Goal: Task Accomplishment & Management: Manage account settings

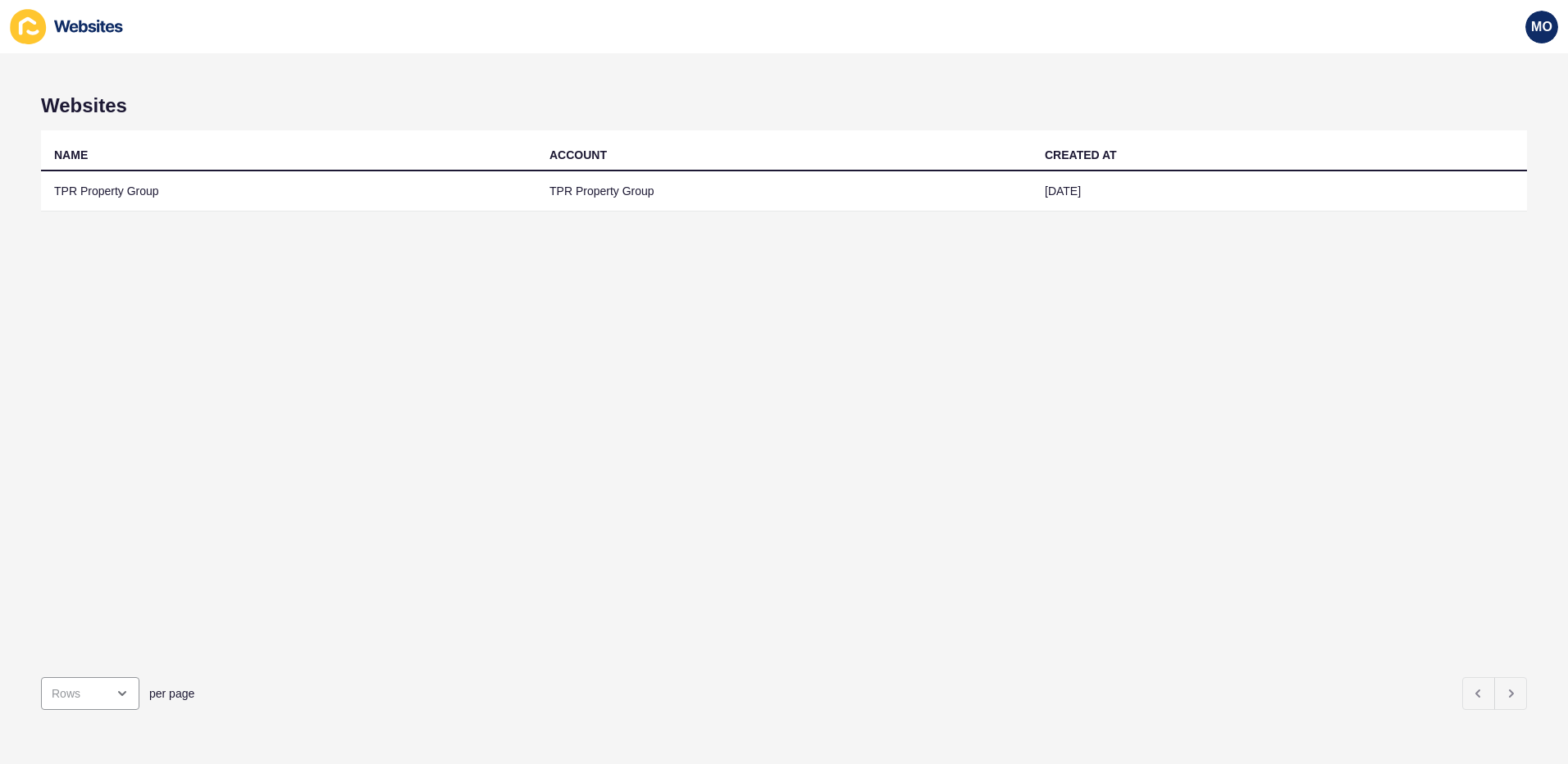
click at [562, 394] on div "NAME ACCOUNT CREATED AT TPR Property Group TPR Property Group [DATE]" at bounding box center [784, 397] width 1486 height 534
click at [1530, 260] on div "Websites NAME ACCOUNT CREATED AT TPR Property Group TPR Property Group [DATE] p…" at bounding box center [784, 408] width 1568 height 711
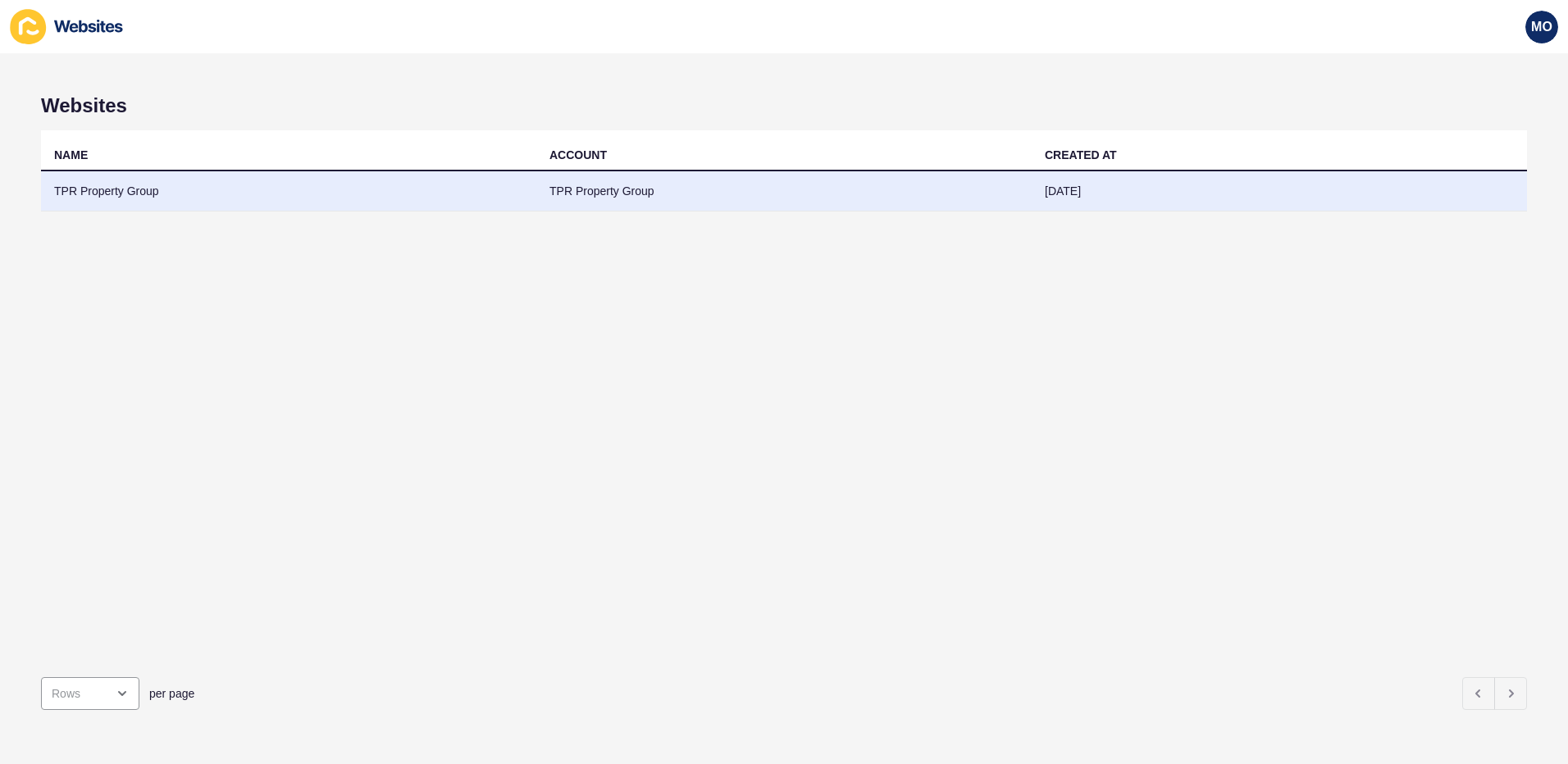
click at [451, 200] on td "TPR Property Group" at bounding box center [288, 191] width 495 height 40
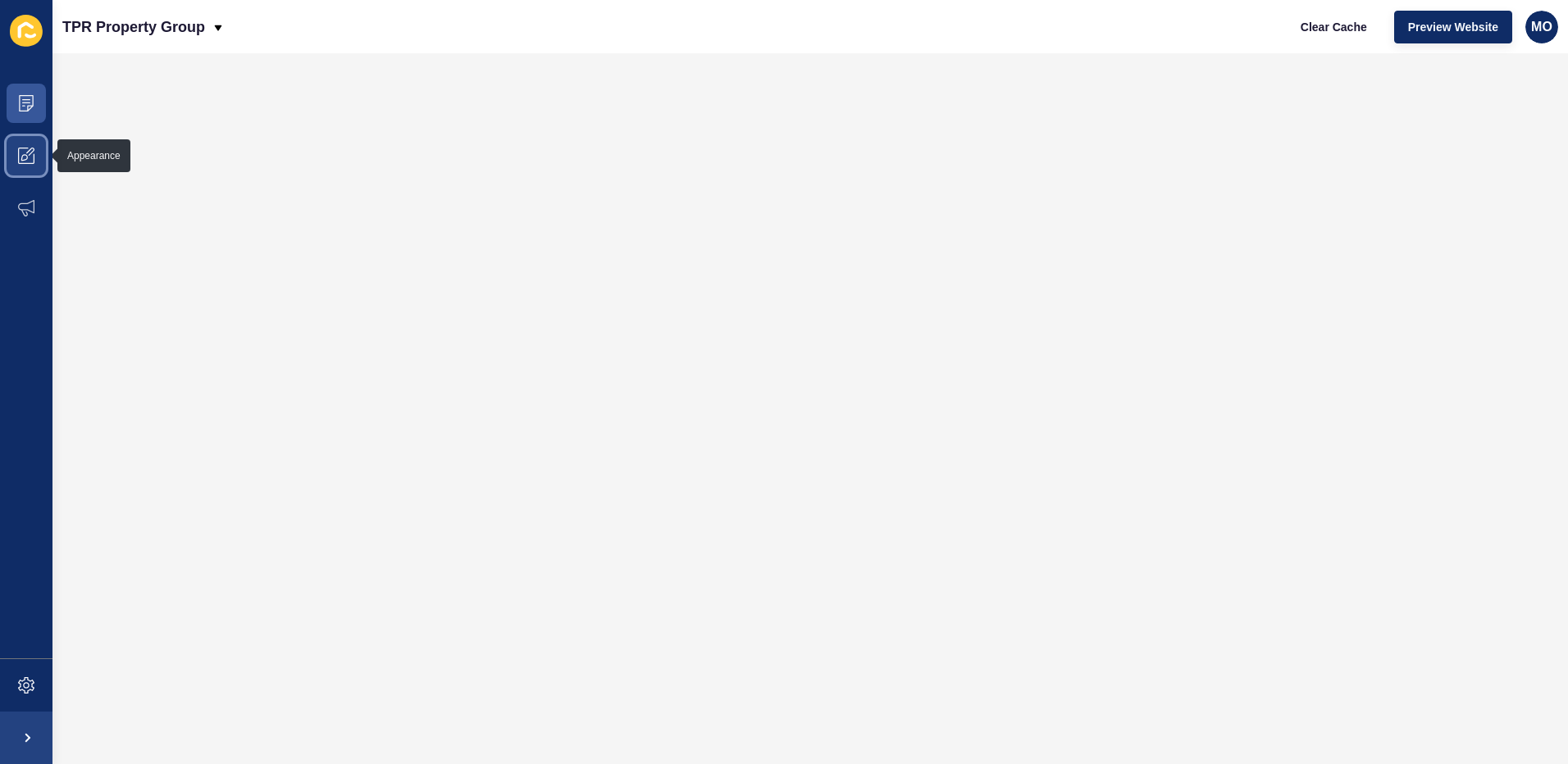
click at [29, 158] on icon at bounding box center [26, 156] width 16 height 16
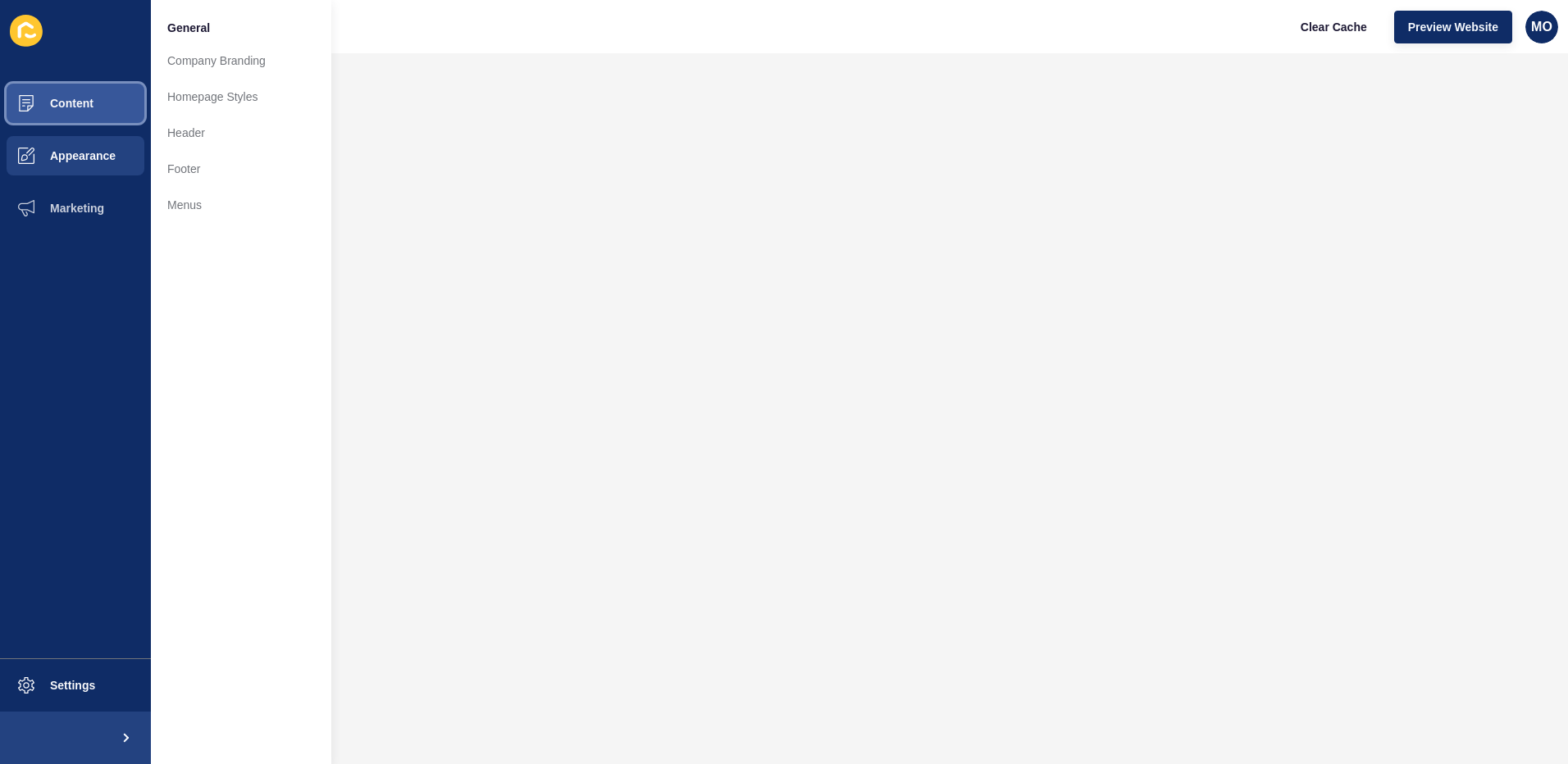
click at [72, 103] on span "Content" at bounding box center [45, 103] width 96 height 13
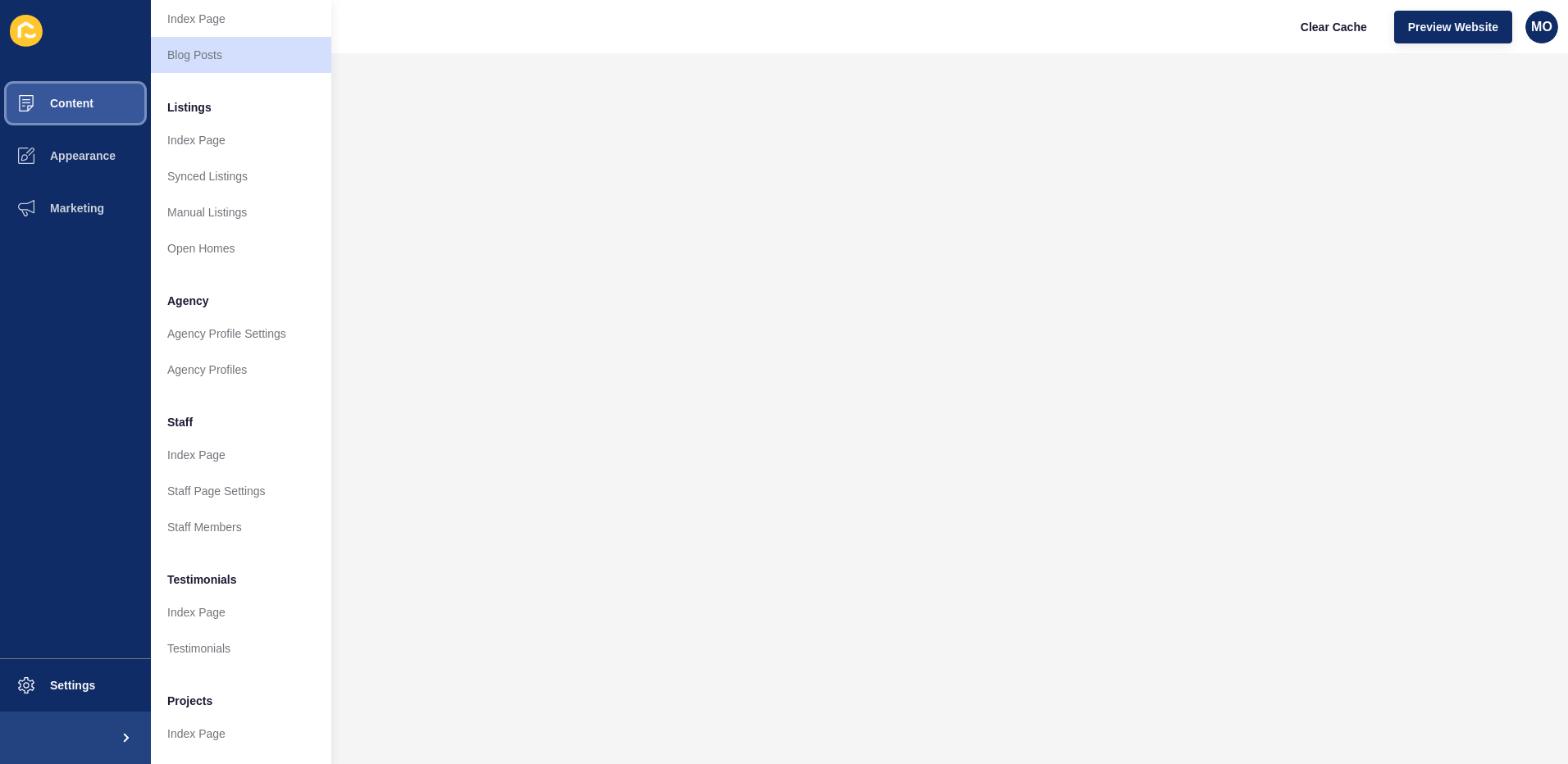
scroll to position [209, 0]
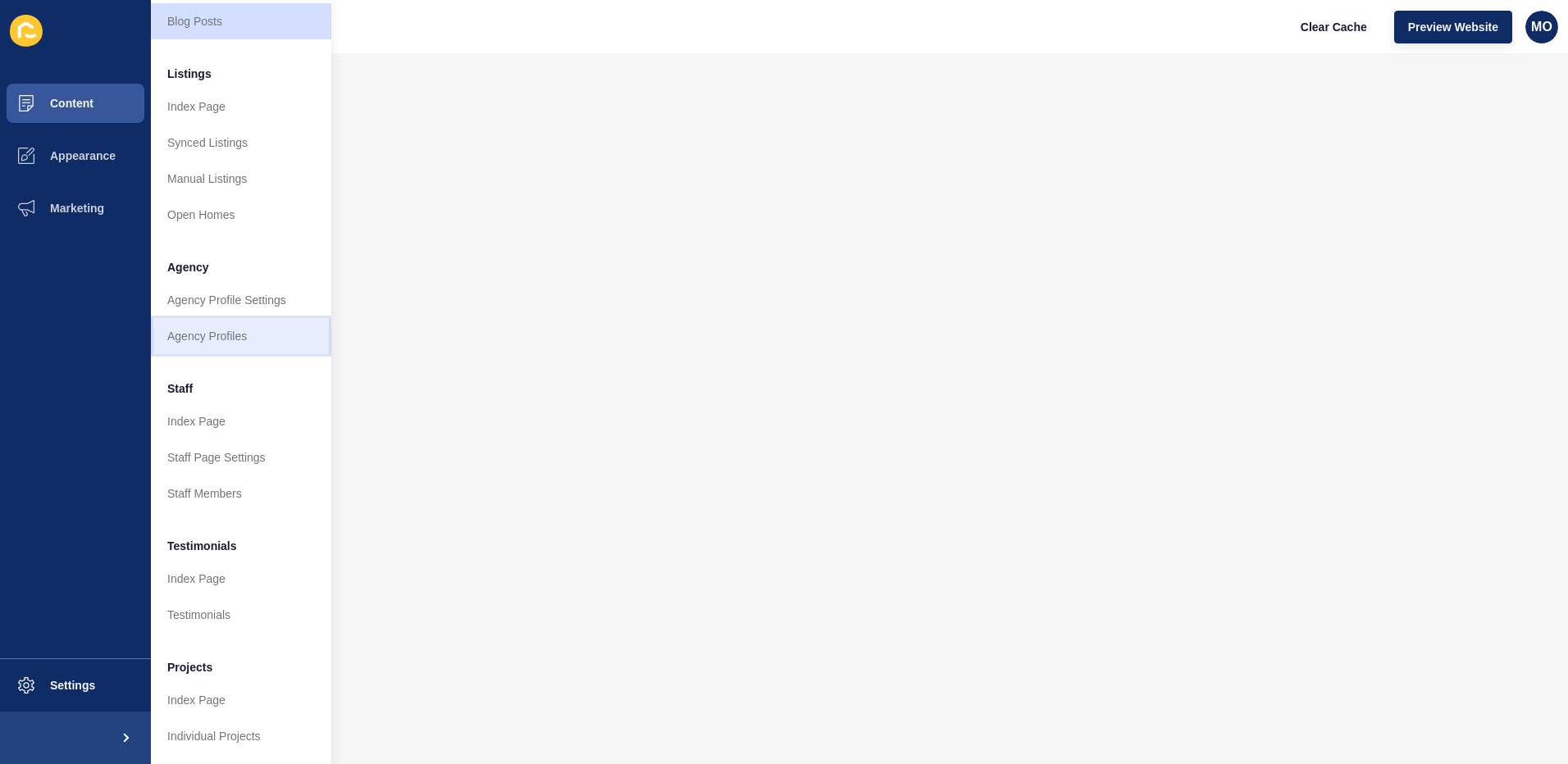
click at [249, 324] on link "Agency Profiles" at bounding box center [241, 336] width 180 height 36
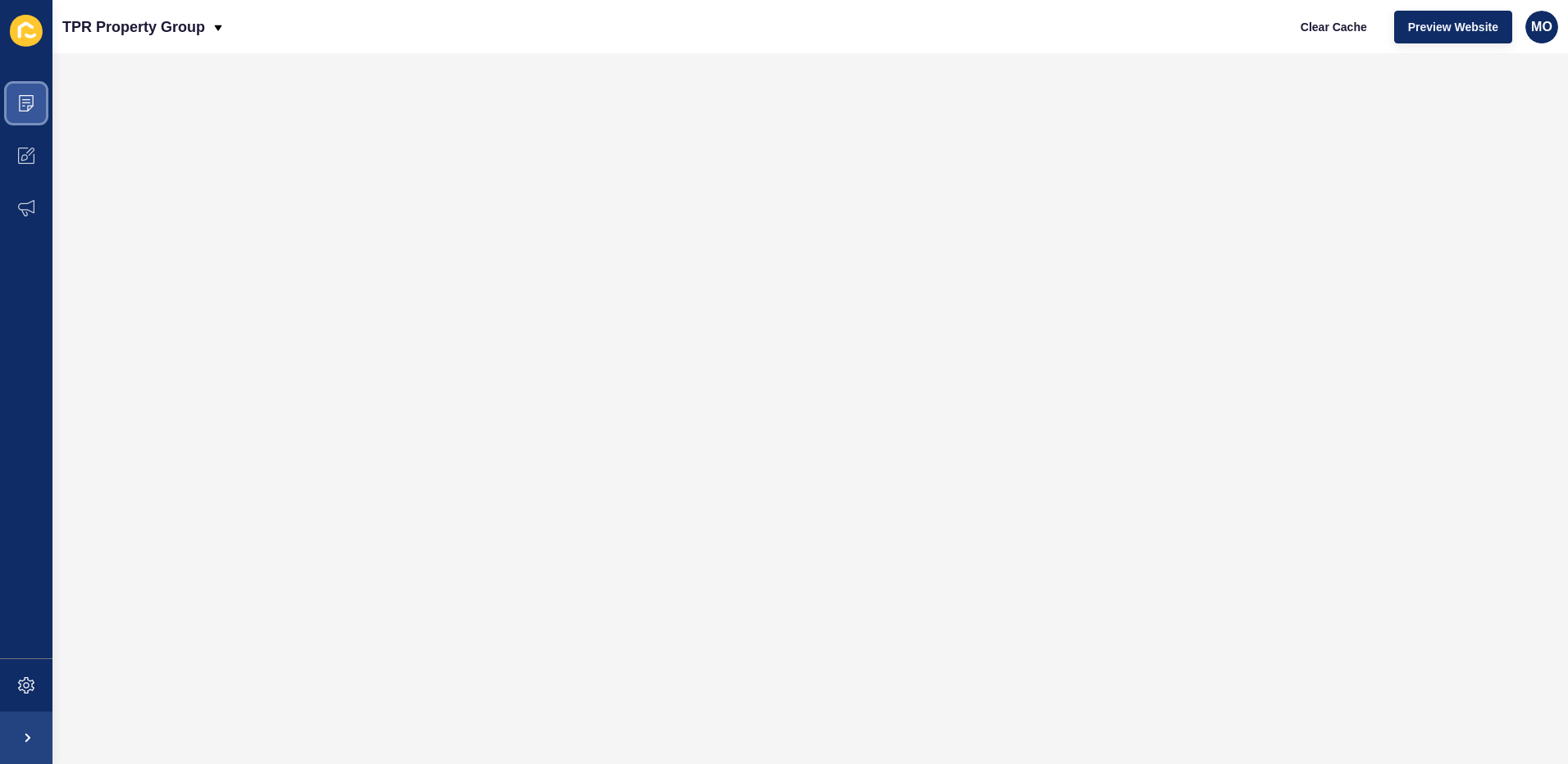
click at [16, 103] on span at bounding box center [26, 103] width 53 height 53
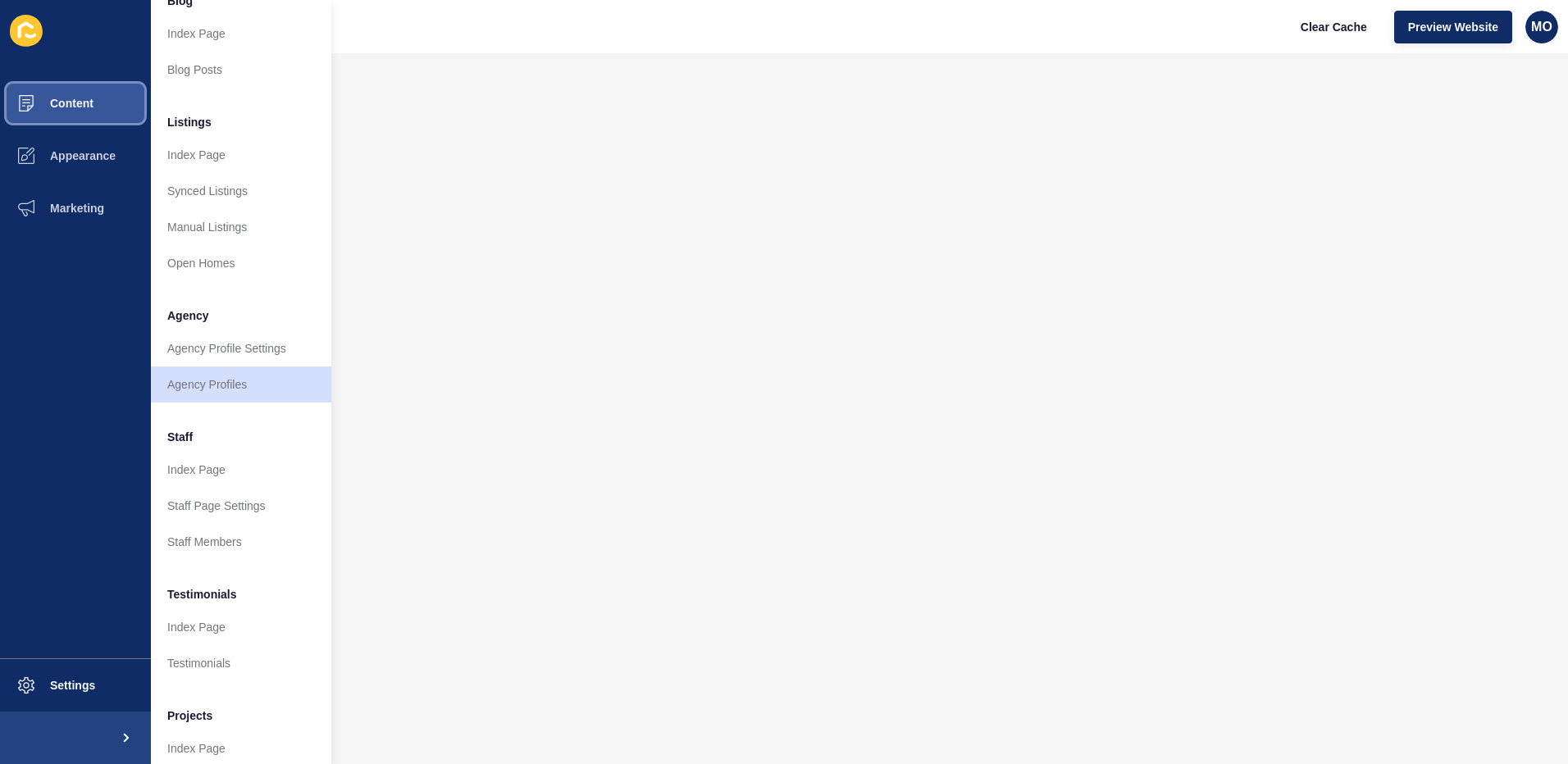
scroll to position [164, 0]
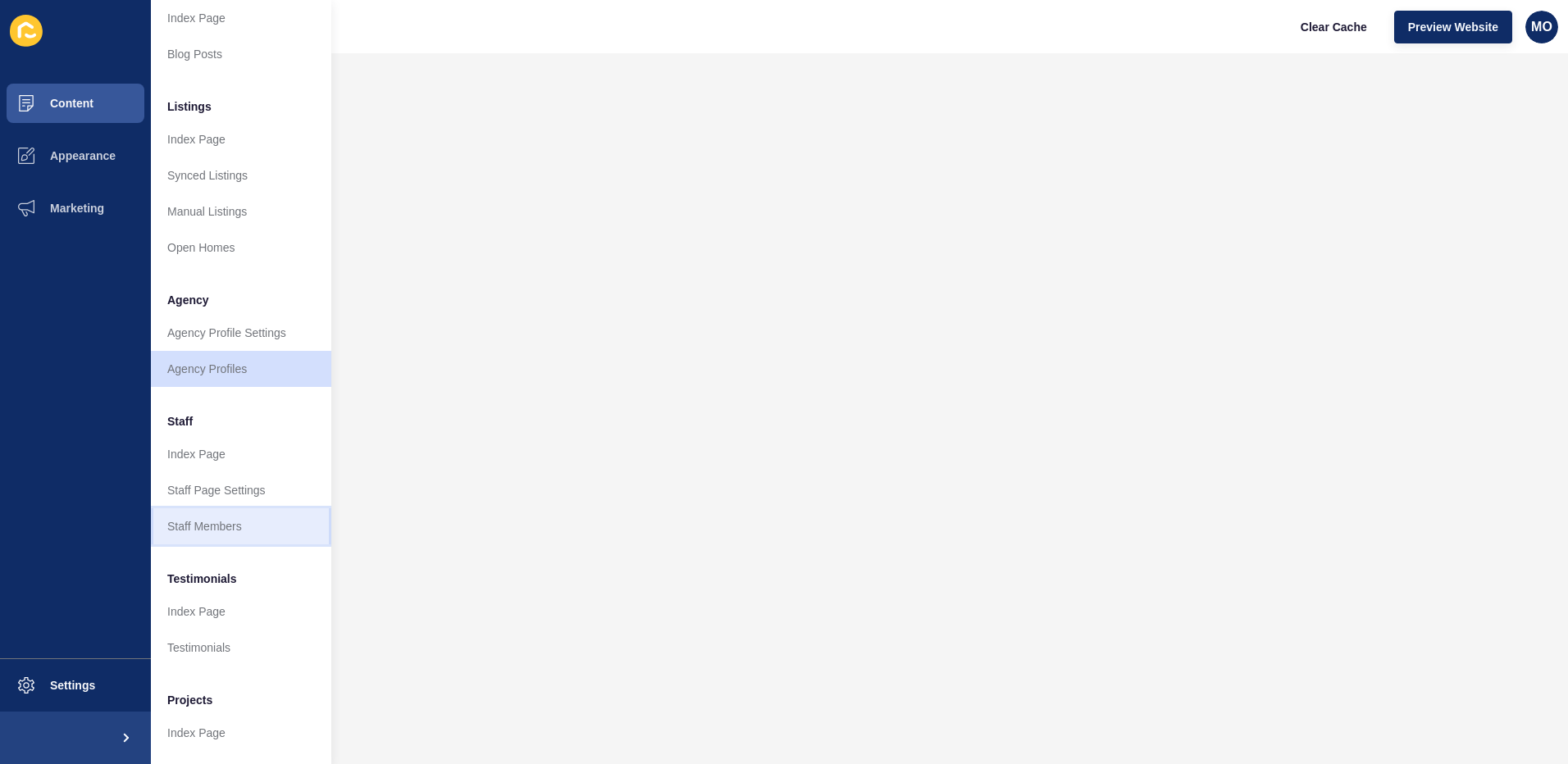
click at [245, 533] on link "Staff Members" at bounding box center [241, 526] width 180 height 36
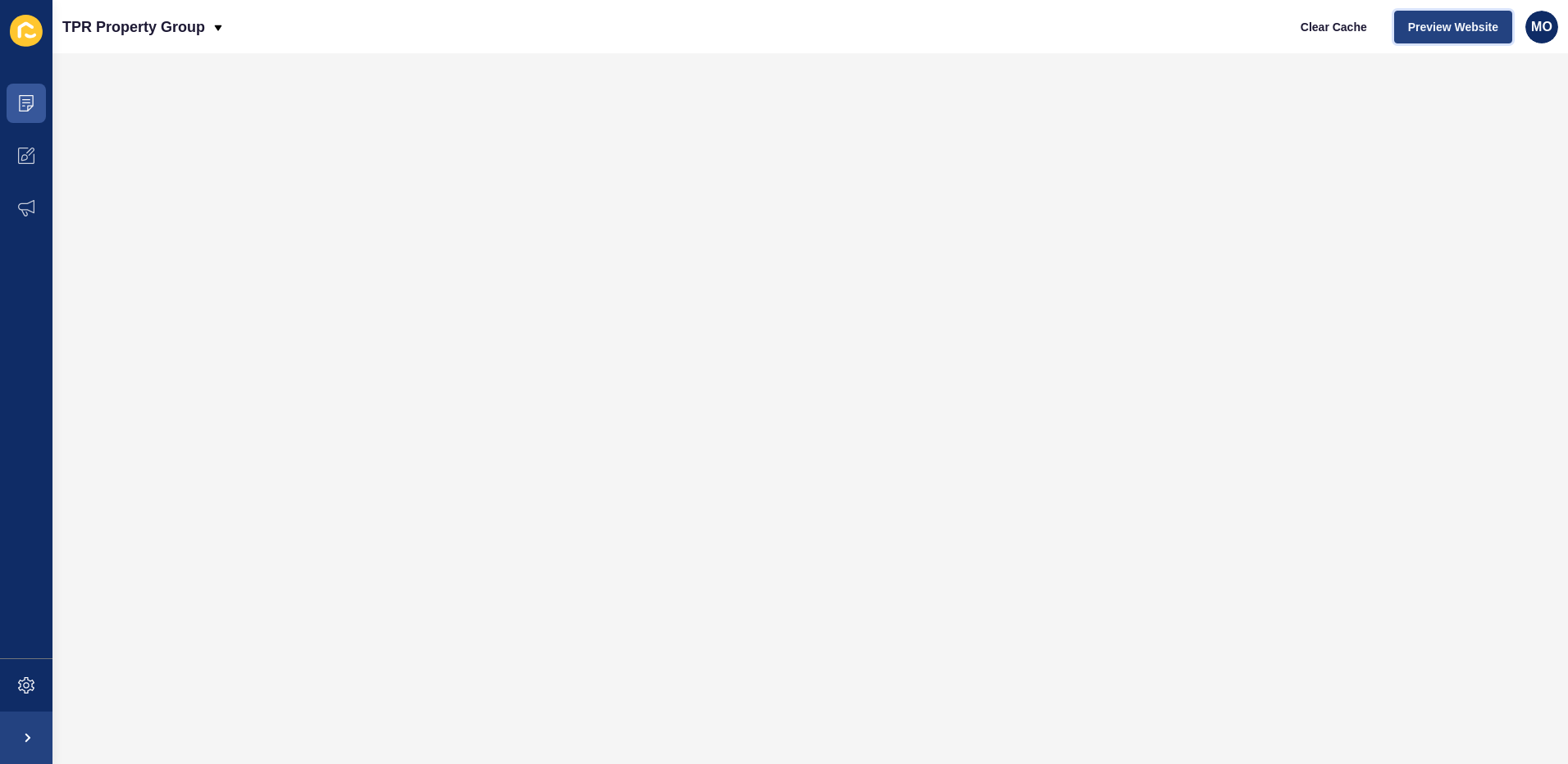
click at [1487, 34] on span "Preview Website" at bounding box center [1453, 27] width 90 height 16
click at [21, 108] on icon at bounding box center [26, 103] width 16 height 16
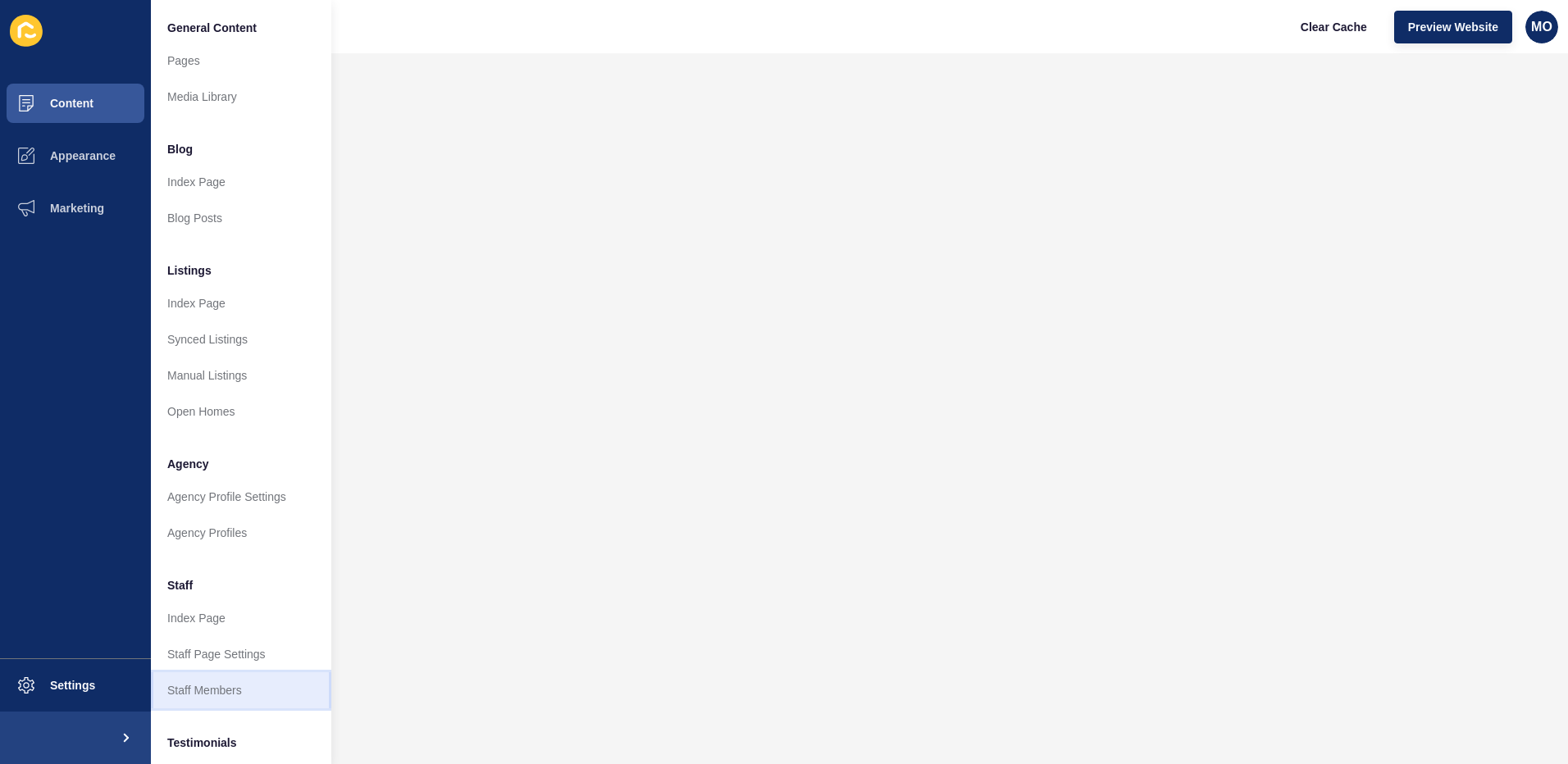
click at [230, 689] on link "Staff Members" at bounding box center [241, 690] width 180 height 36
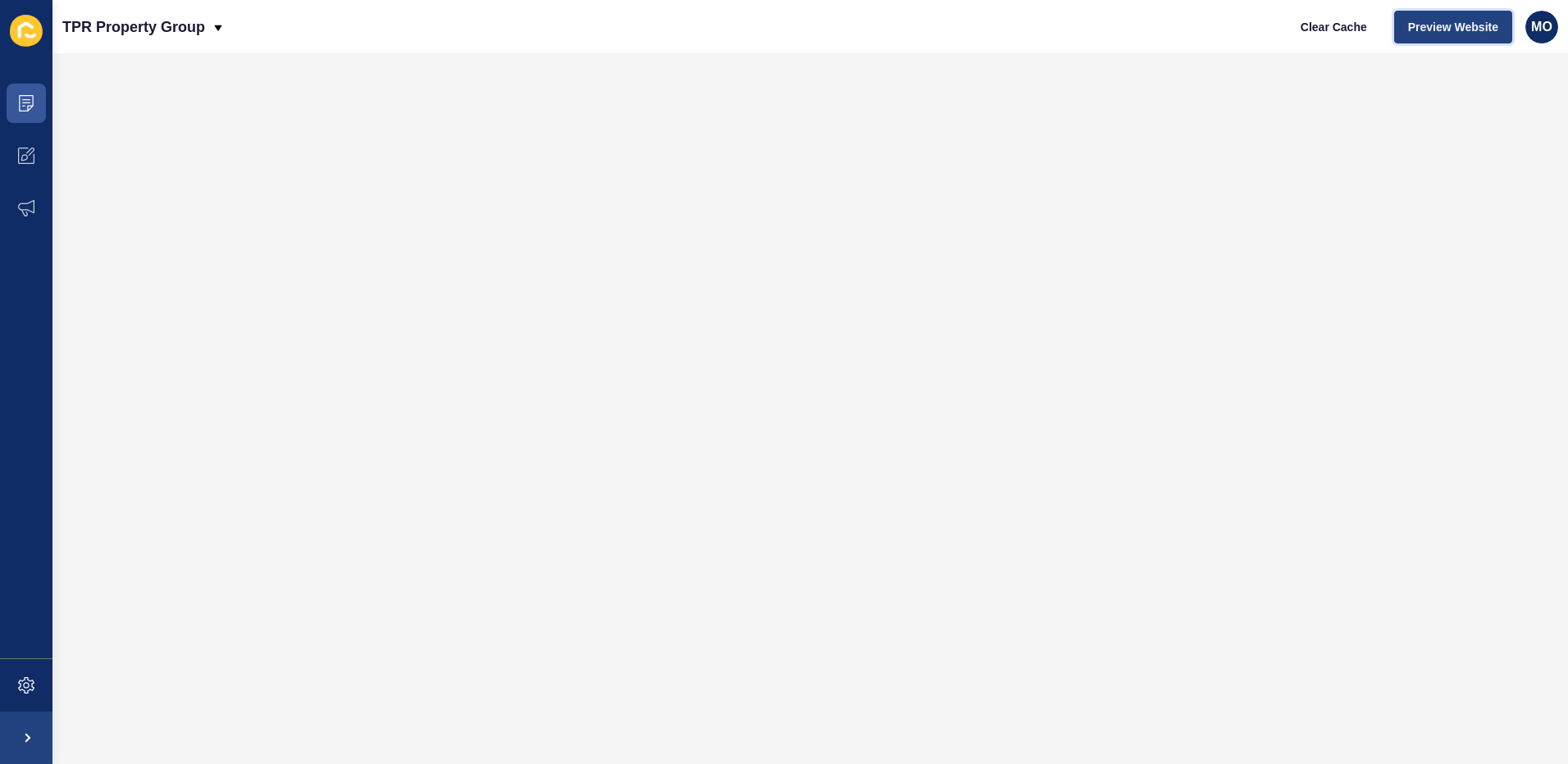
click at [1471, 25] on span "Preview Website" at bounding box center [1453, 27] width 90 height 16
